Goal: Find specific page/section: Find specific page/section

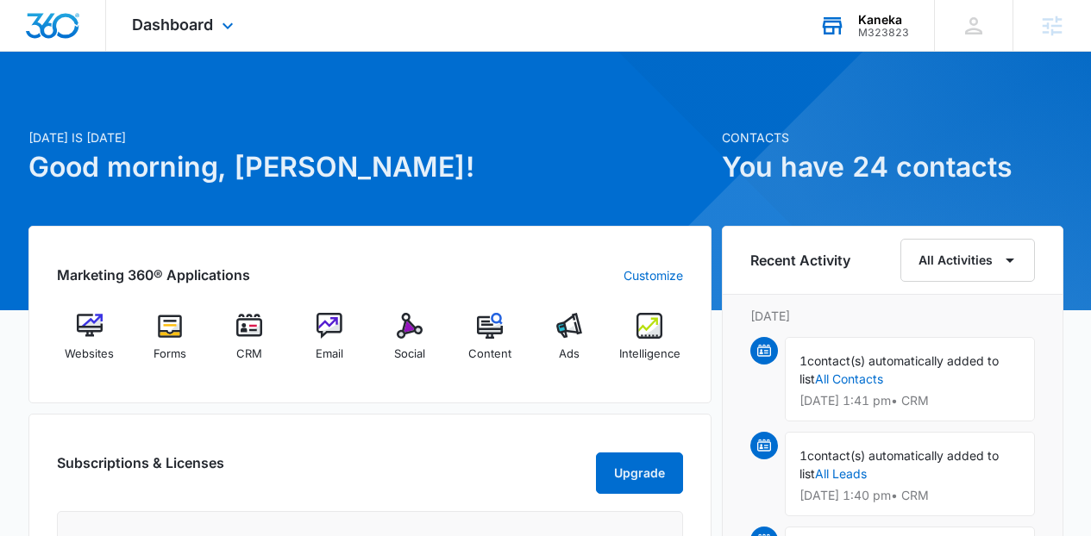
click at [900, 38] on div "M323823" at bounding box center [883, 33] width 51 height 12
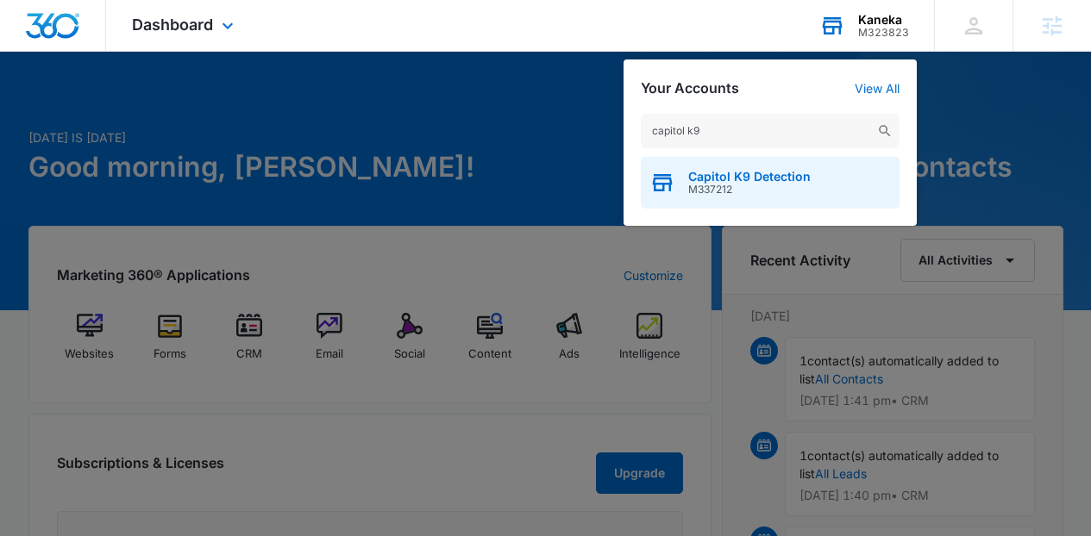
type input "capitol k9"
click at [742, 175] on span "Capitol K9 Detection" at bounding box center [749, 177] width 122 height 14
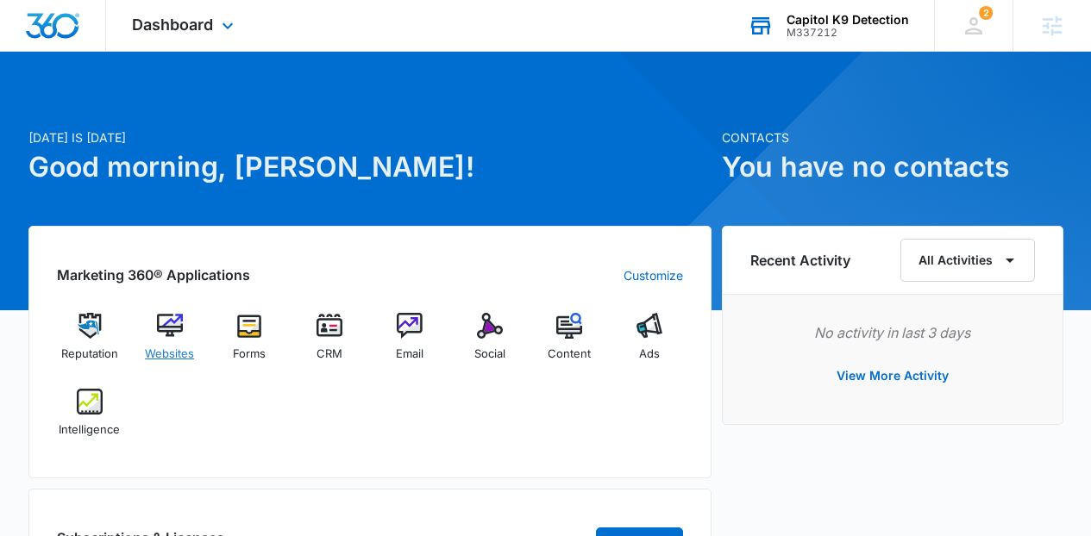
click at [187, 346] on span "Websites" at bounding box center [169, 354] width 49 height 17
click at [889, 20] on div "Capitol K9 Detection" at bounding box center [847, 20] width 122 height 14
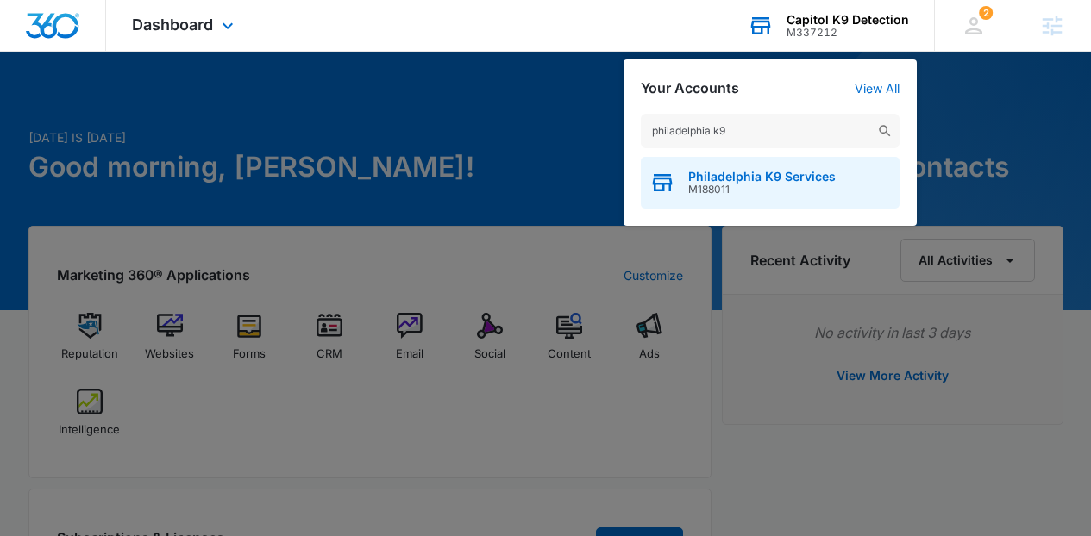
type input "philadelphia k9"
click at [737, 196] on div "Philadelphia K9 Services M188011" at bounding box center [770, 183] width 259 height 52
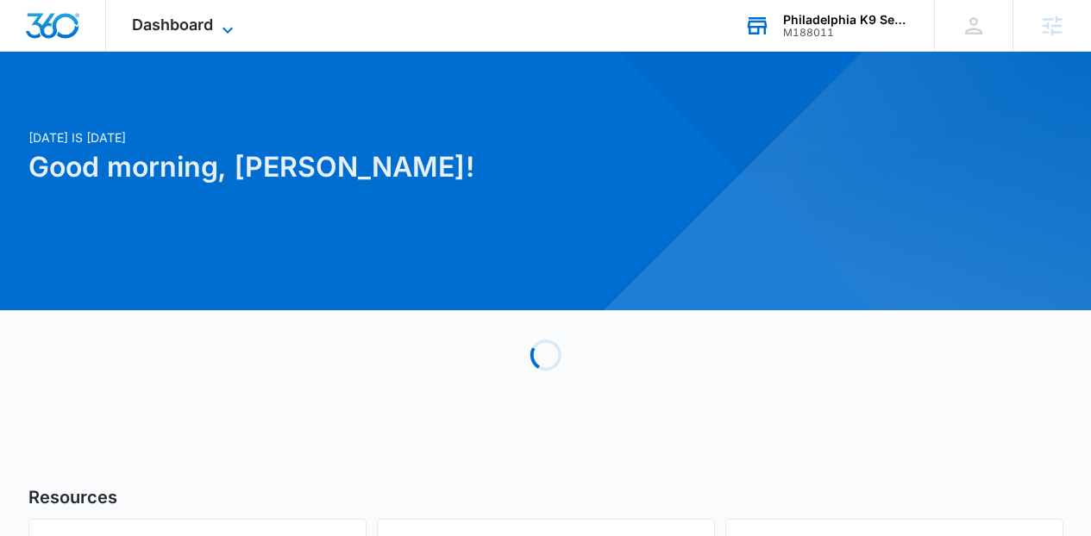
click at [182, 27] on span "Dashboard" at bounding box center [172, 25] width 81 height 18
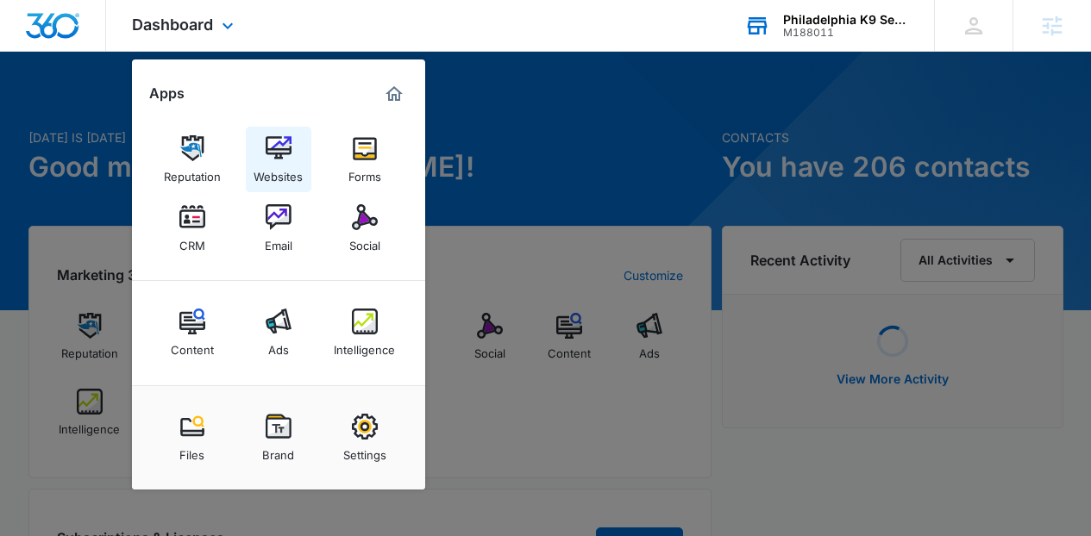
click at [301, 154] on link "Websites" at bounding box center [279, 160] width 66 height 66
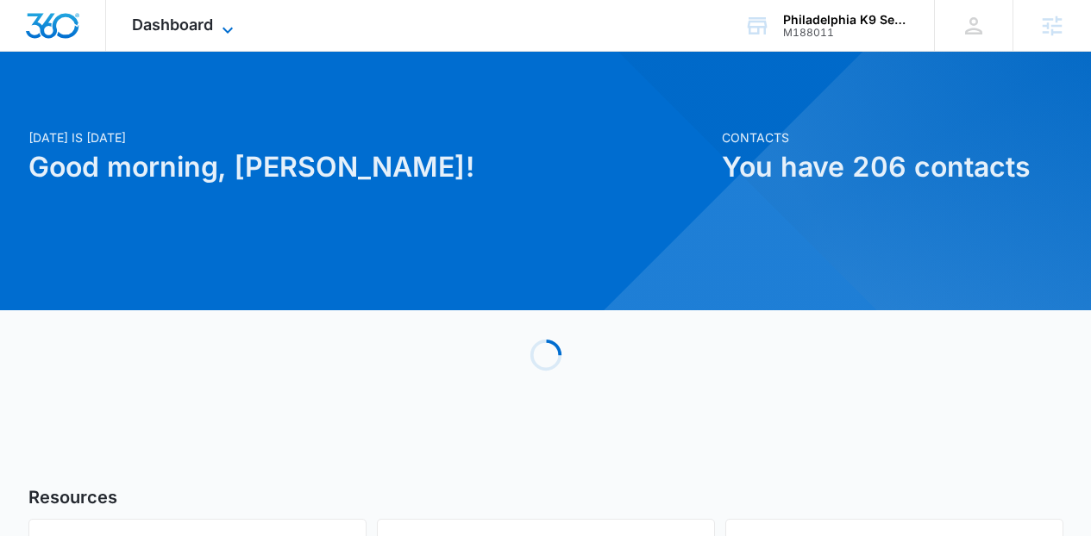
click at [202, 19] on span "Dashboard" at bounding box center [172, 25] width 81 height 18
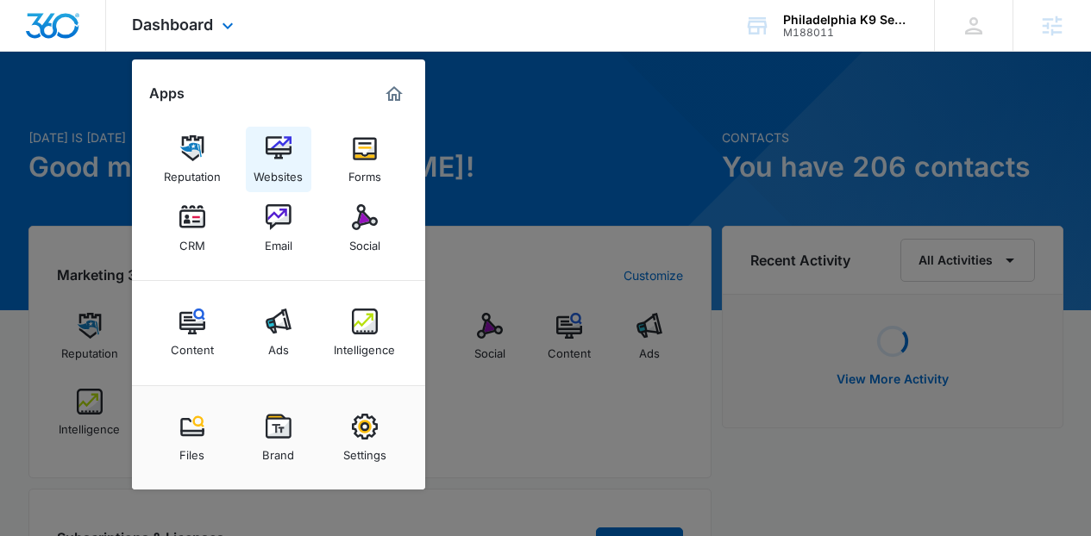
click at [283, 157] on img at bounding box center [279, 148] width 26 height 26
